Goal: Navigation & Orientation: Find specific page/section

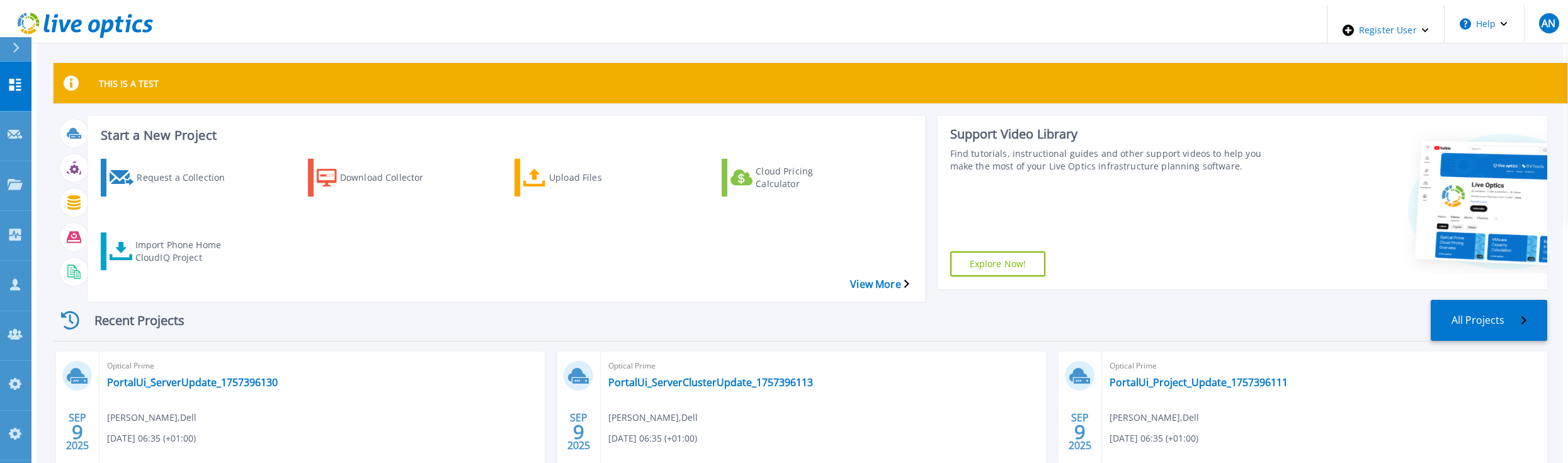
click at [121, 13] on icon at bounding box center [85, 25] width 136 height 25
click at [228, 77] on div "THIS IS A TEST" at bounding box center [810, 82] width 1514 height 40
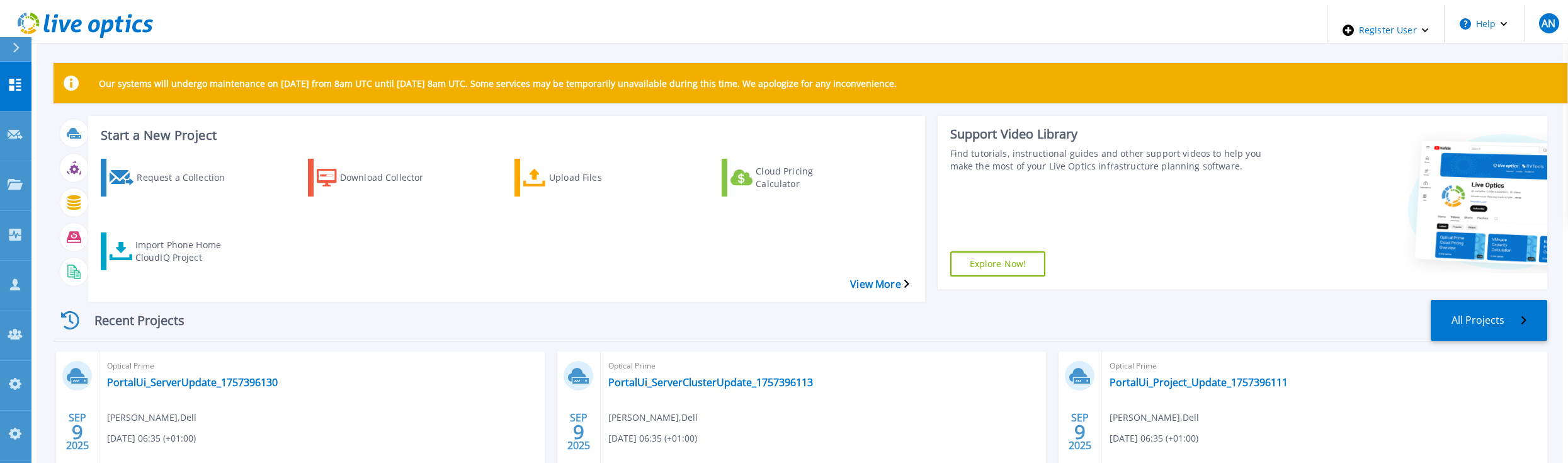
click at [830, 300] on div "Recent Projects All Projects" at bounding box center [801, 320] width 1494 height 42
click at [596, 300] on div "Recent Projects All Projects" at bounding box center [801, 320] width 1494 height 42
click at [412, 43] on div "Our systems will undergo maintenance on September 10 from 8am UTC until Septemb…" at bounding box center [800, 371] width 1527 height 733
click at [21, 378] on icon at bounding box center [15, 384] width 15 height 12
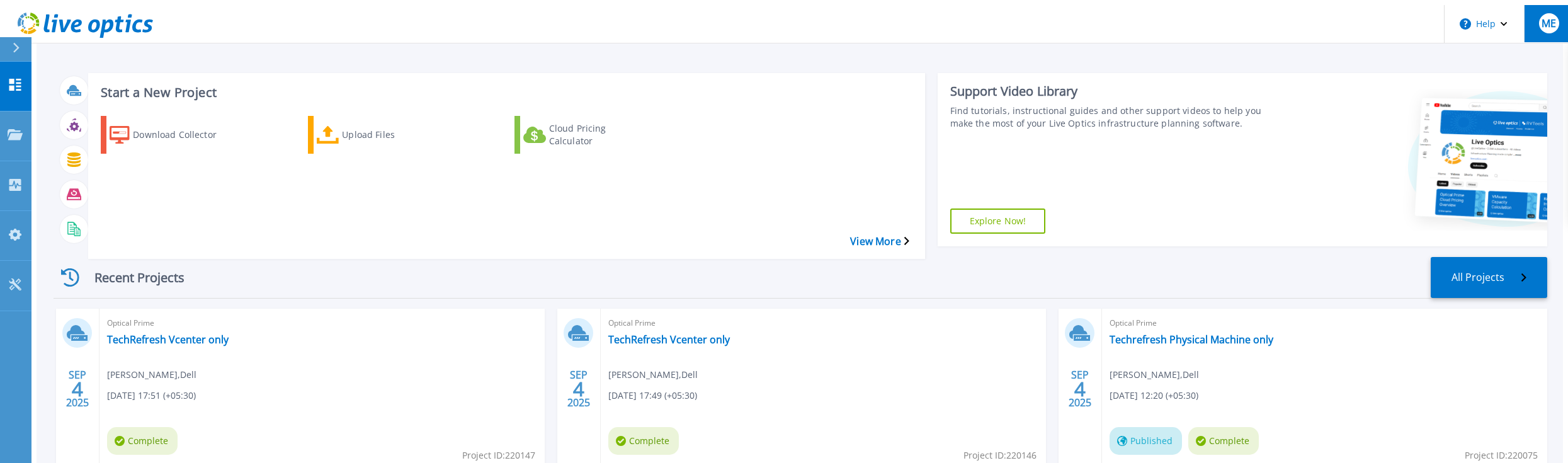
click at [1554, 32] on button "ME" at bounding box center [1548, 23] width 49 height 37
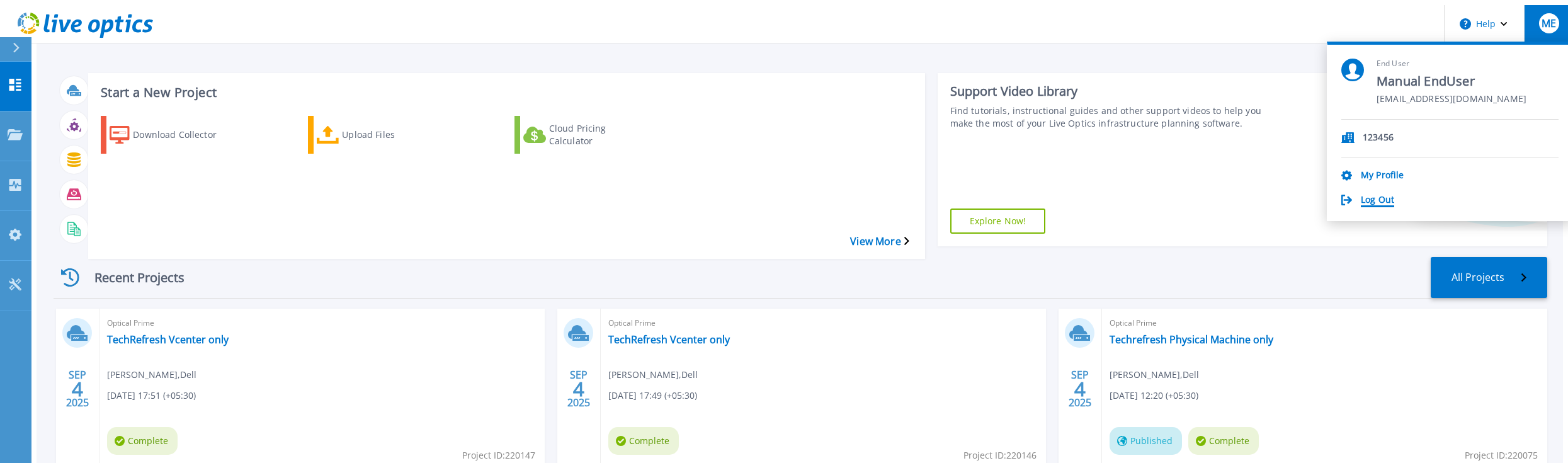
click at [1394, 194] on link "Log Out" at bounding box center [1377, 200] width 33 height 12
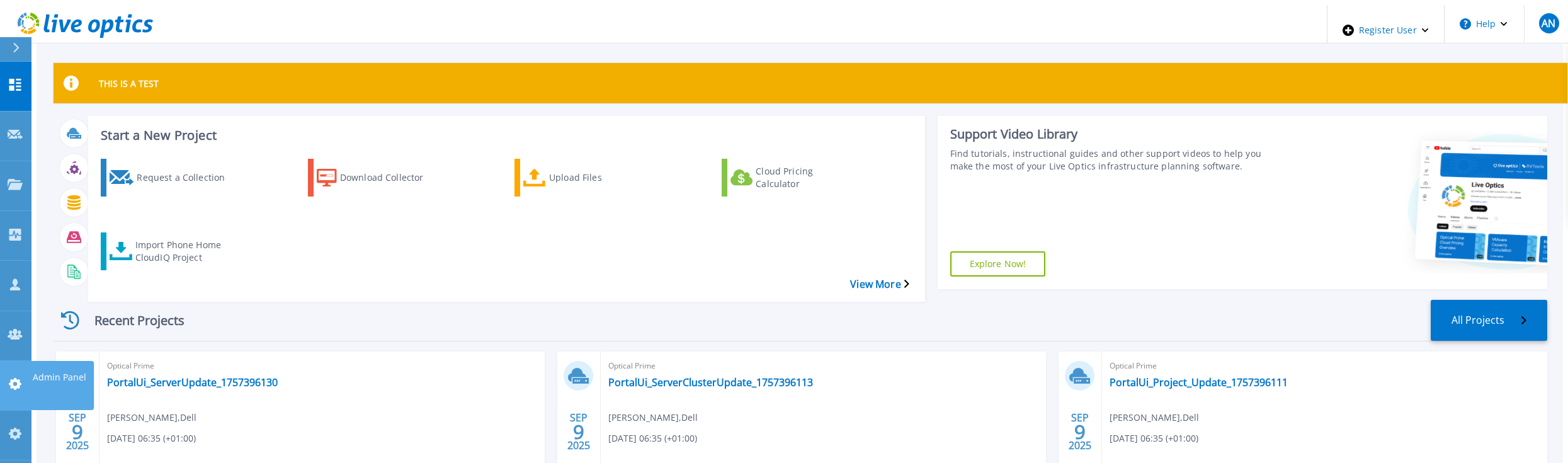
click at [22, 360] on link "Admin Panel Admin Panel" at bounding box center [16, 385] width 31 height 50
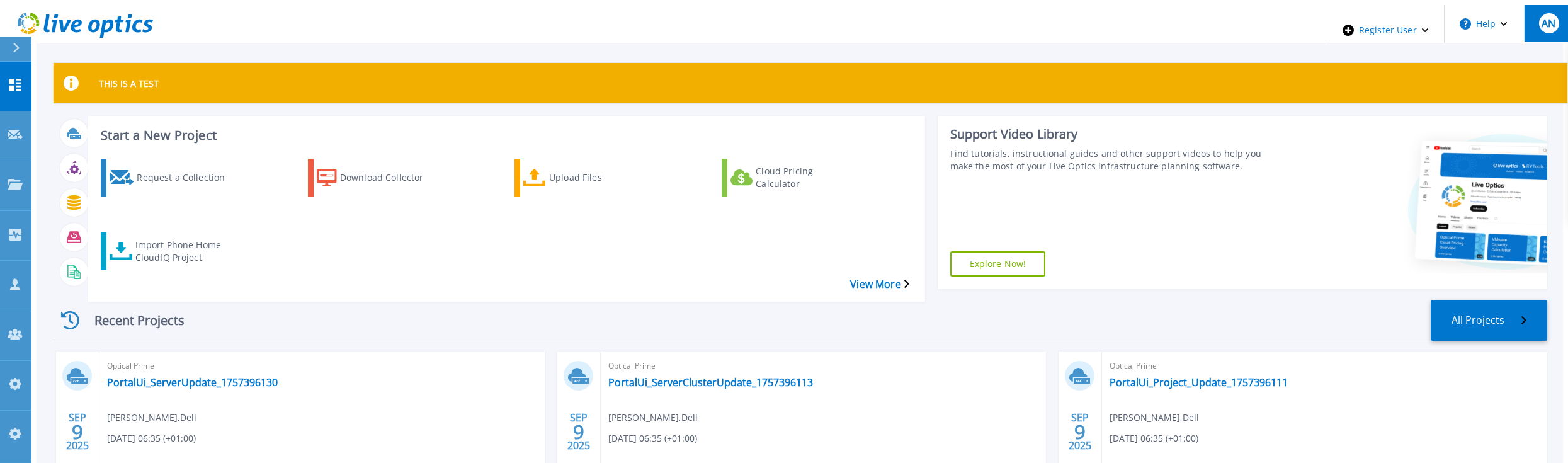
click at [1542, 19] on span "AN" at bounding box center [1548, 23] width 14 height 10
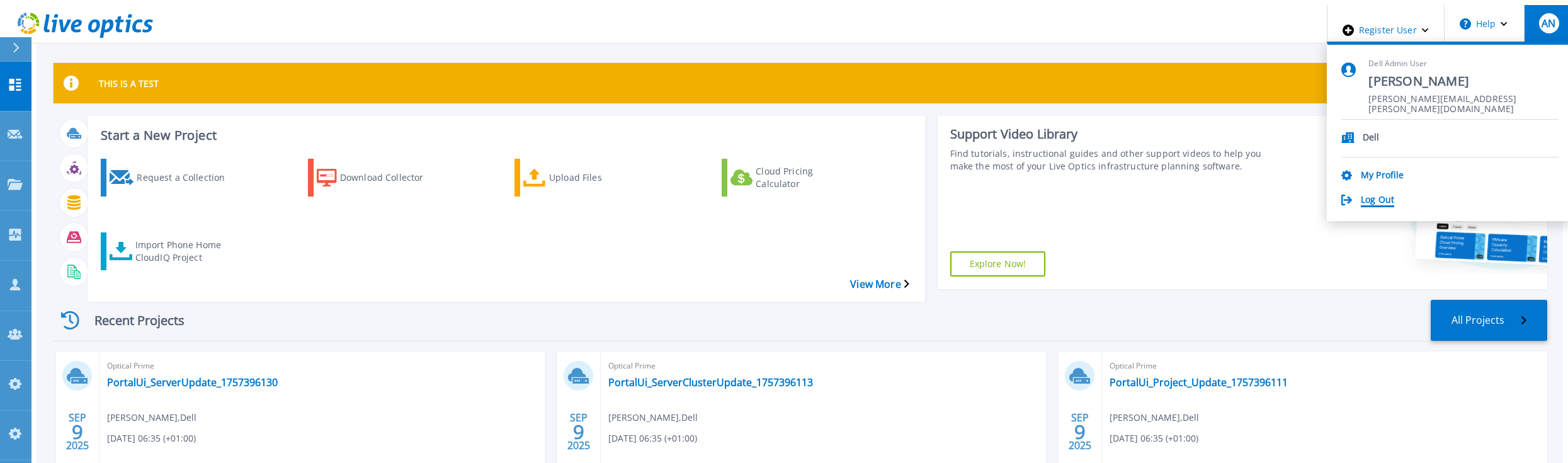
click at [1394, 194] on link "Log Out" at bounding box center [1377, 200] width 33 height 12
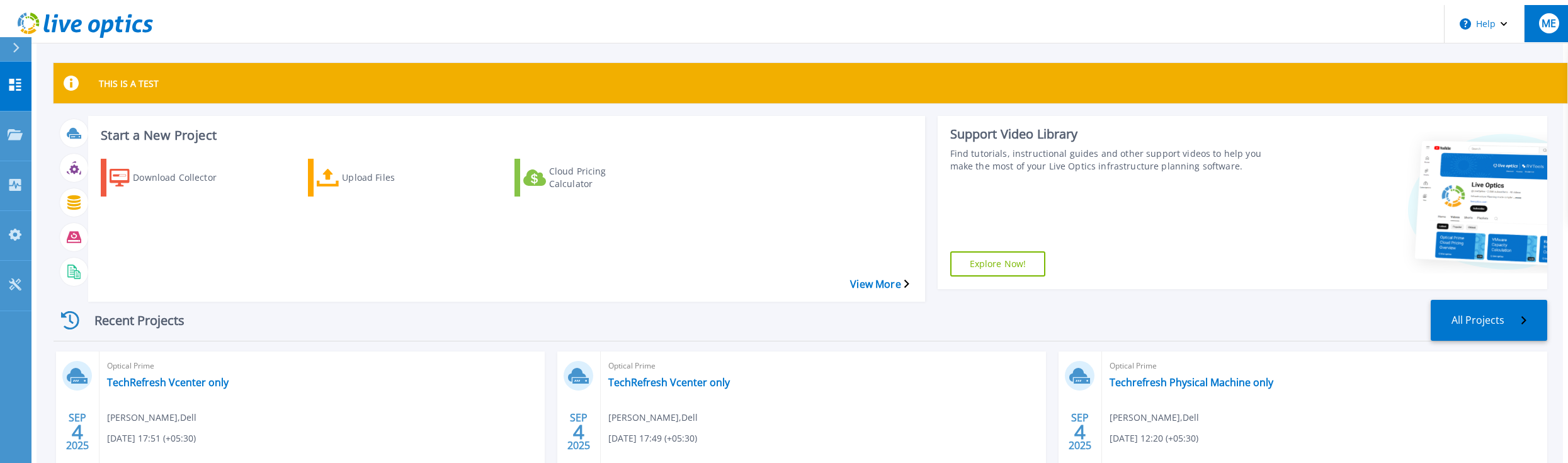
click at [1548, 22] on span "ME" at bounding box center [1548, 23] width 15 height 10
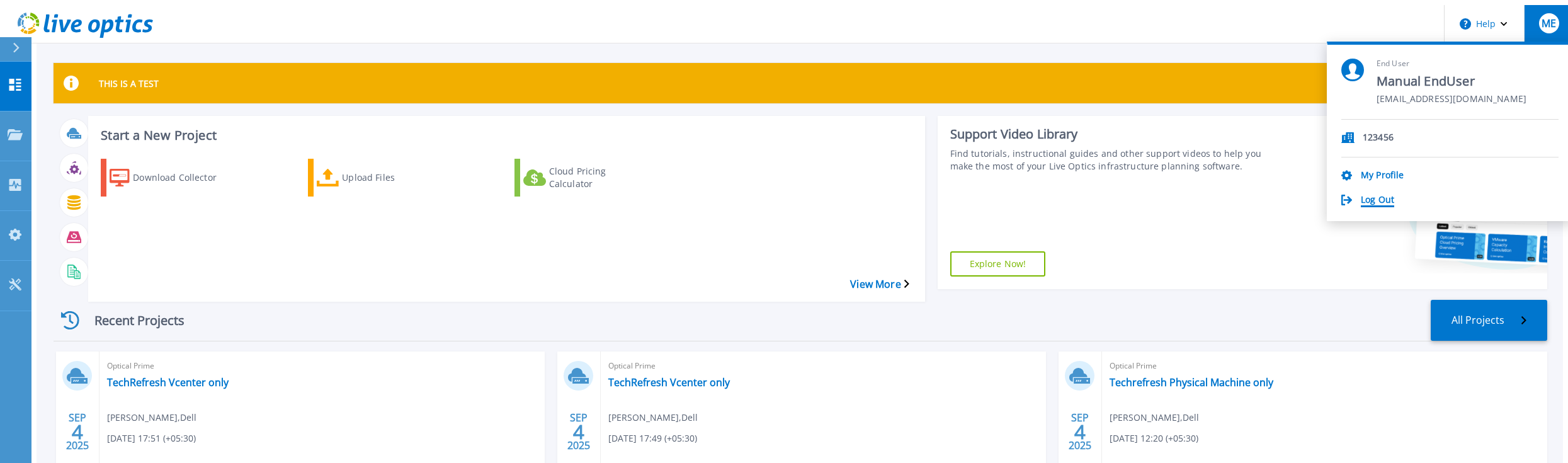
click at [1394, 194] on link "Log Out" at bounding box center [1377, 200] width 33 height 12
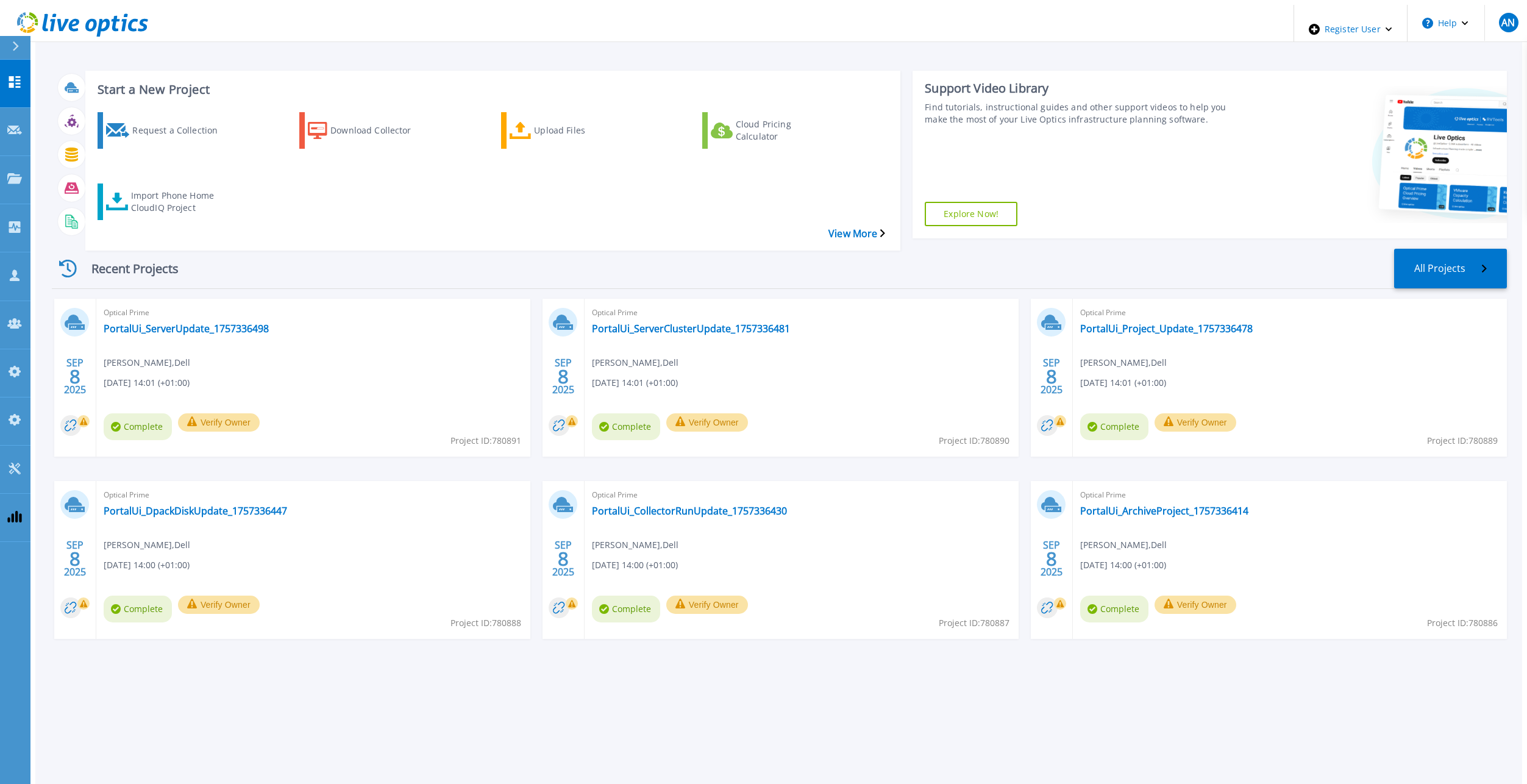
drag, startPoint x: 1205, startPoint y: 758, endPoint x: 1237, endPoint y: 759, distance: 32.0
copy li "[TECHNICAL_ID]"
click at [378, 239] on div "Recent Projects All Projects [DATE] Optical Prime PortalUi_ServerUpdate_1757336…" at bounding box center [780, 456] width 1455 height 434
click at [844, 713] on div "Start a New Project Request a Collection Download Collector Upload Files Cloud …" at bounding box center [778, 396] width 1486 height 783
